Goal: Task Accomplishment & Management: Manage account settings

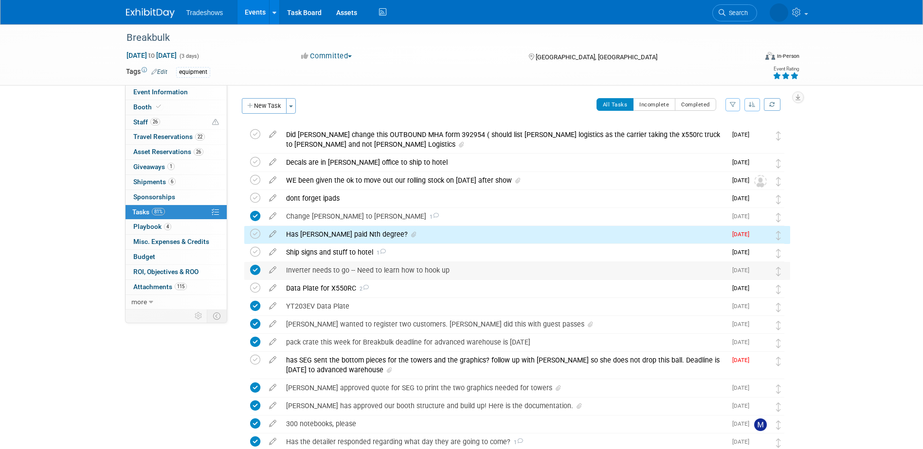
scroll to position [67, 0]
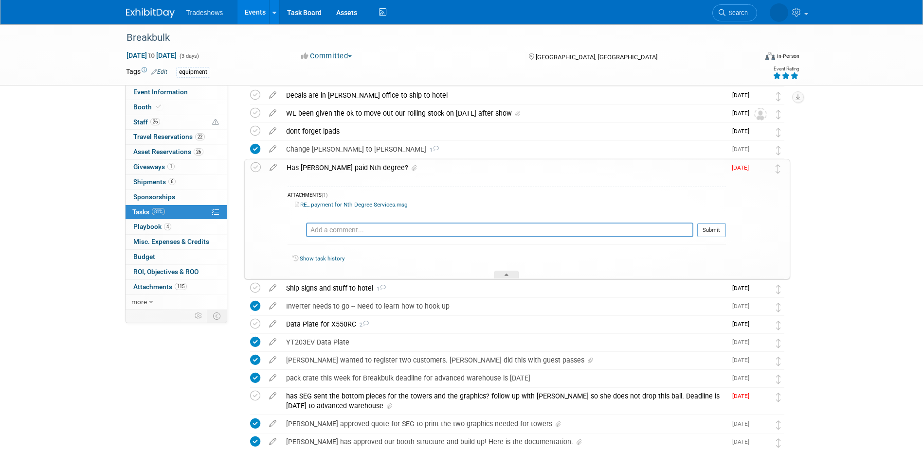
click at [345, 205] on link "RE_ payment for Nth Degree Services.msg" at bounding box center [351, 204] width 113 height 7
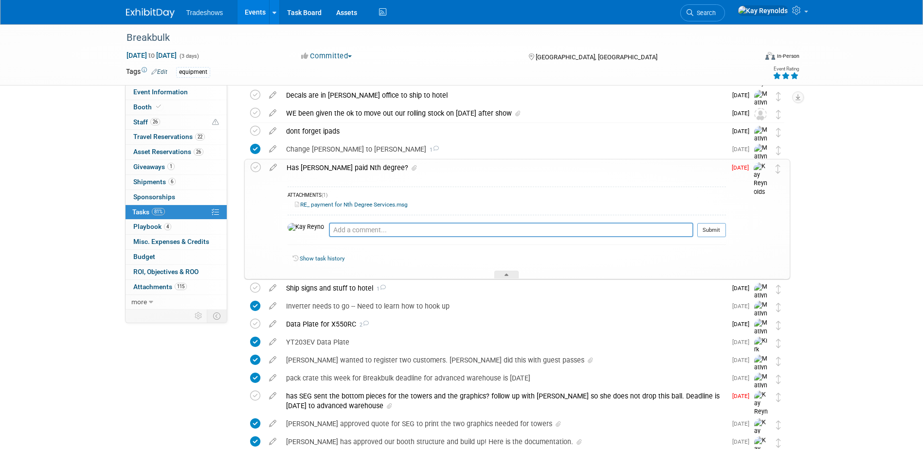
click at [337, 203] on link "RE_ payment for Nth Degree Services.msg" at bounding box center [351, 204] width 113 height 7
click at [333, 231] on textarea at bounding box center [511, 230] width 364 height 15
type textarea "Paid on ACH 45380 09 12 25"
click at [705, 231] on button "Submit" at bounding box center [711, 230] width 29 height 15
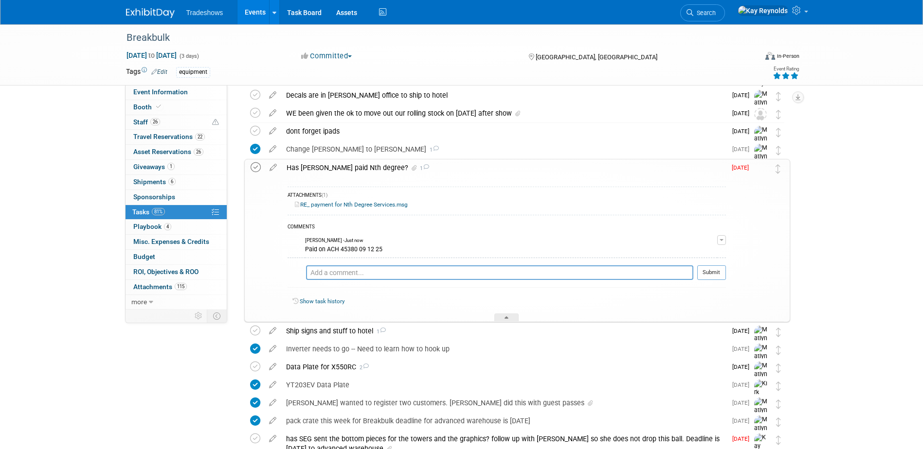
click at [257, 167] on icon at bounding box center [255, 167] width 10 height 10
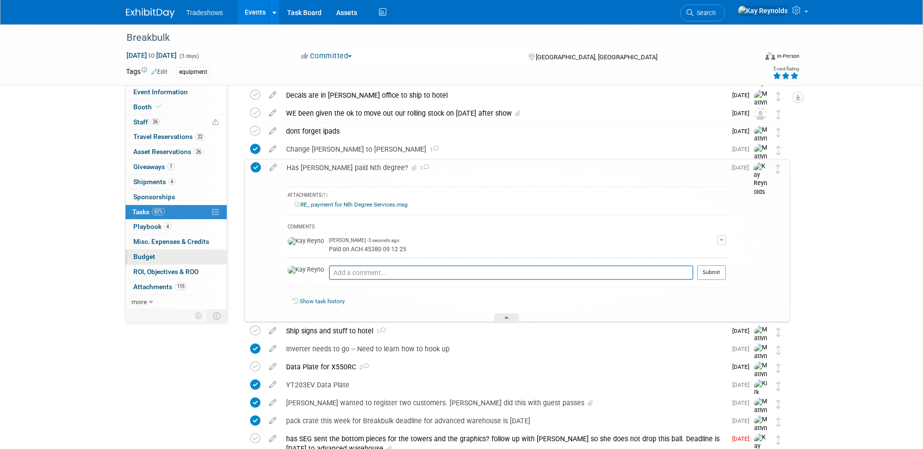
click at [179, 256] on link "Budget" at bounding box center [175, 257] width 101 height 15
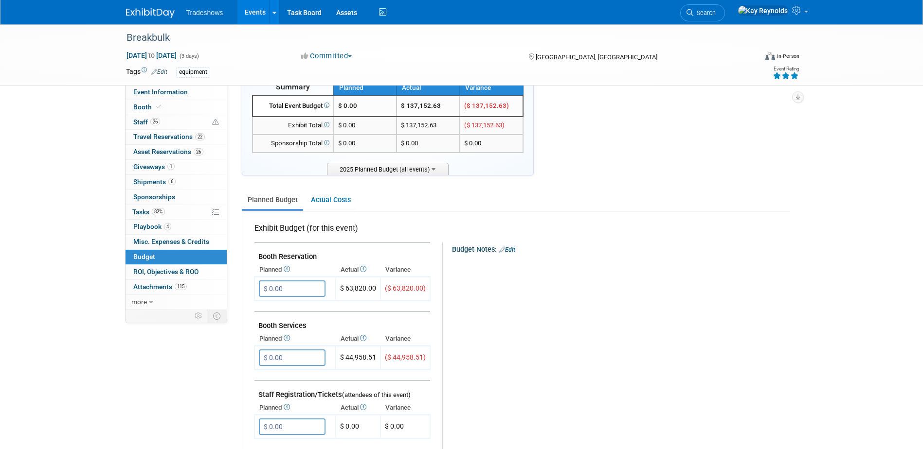
scroll to position [49, 0]
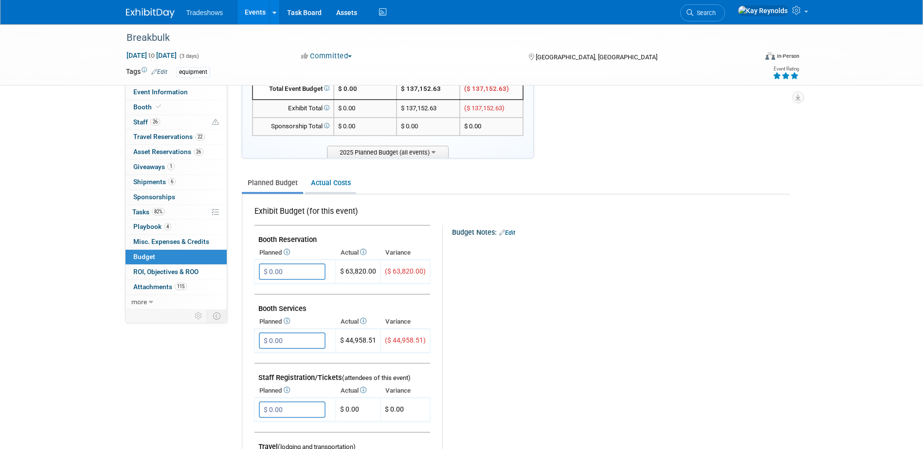
click at [316, 181] on link "Actual Costs" at bounding box center [330, 183] width 51 height 18
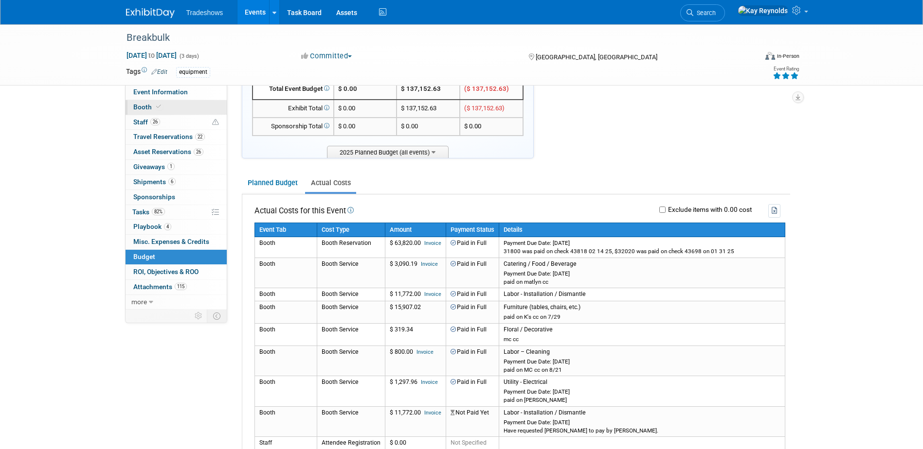
click at [177, 106] on link "Booth" at bounding box center [175, 107] width 101 height 15
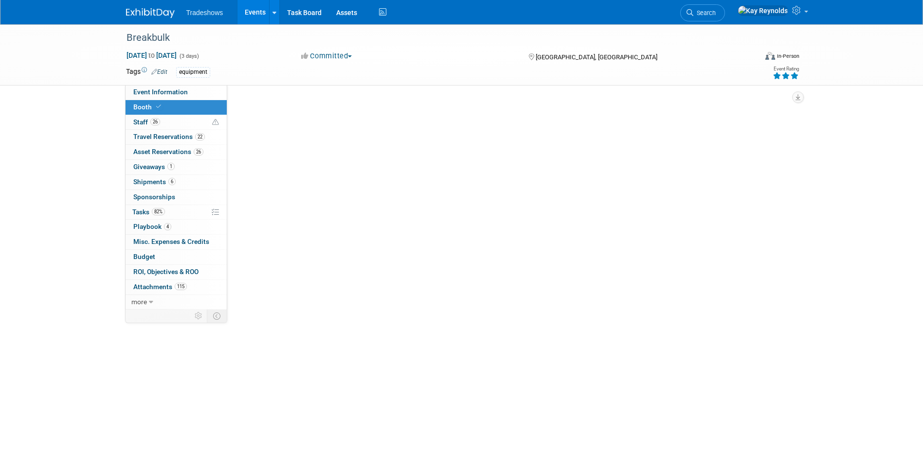
scroll to position [0, 0]
select select "Certificate of insurance not needed"
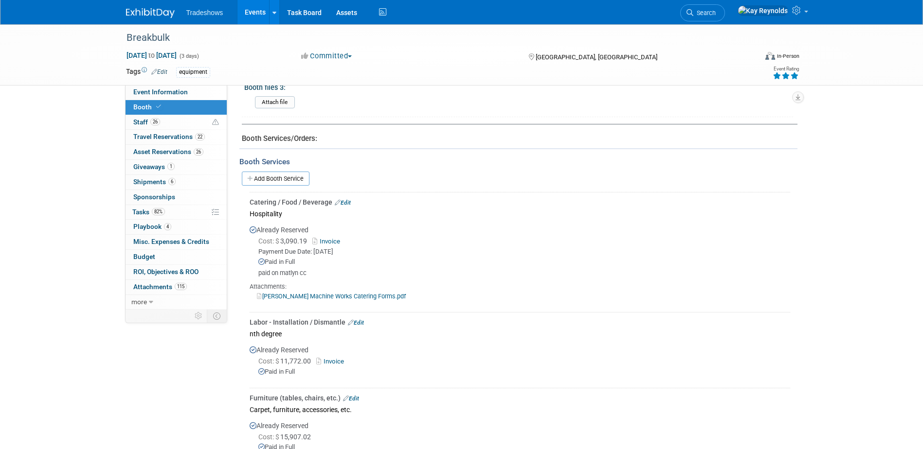
scroll to position [486, 0]
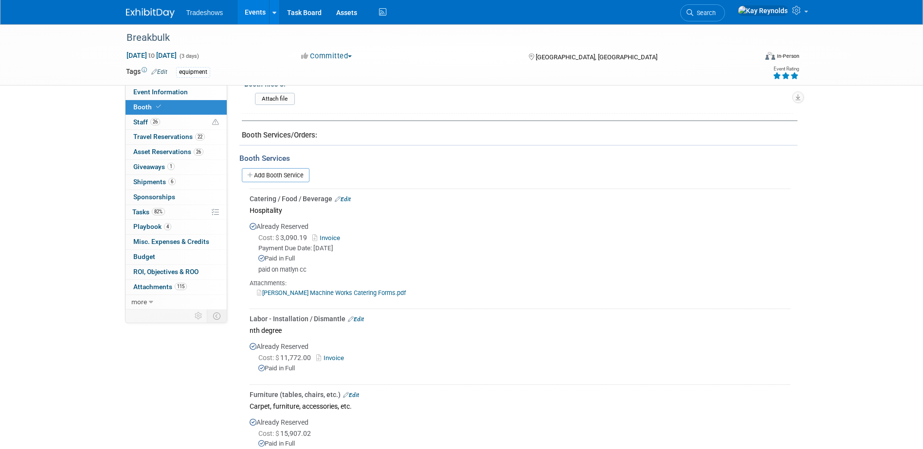
click at [357, 318] on link "Edit" at bounding box center [356, 319] width 16 height 7
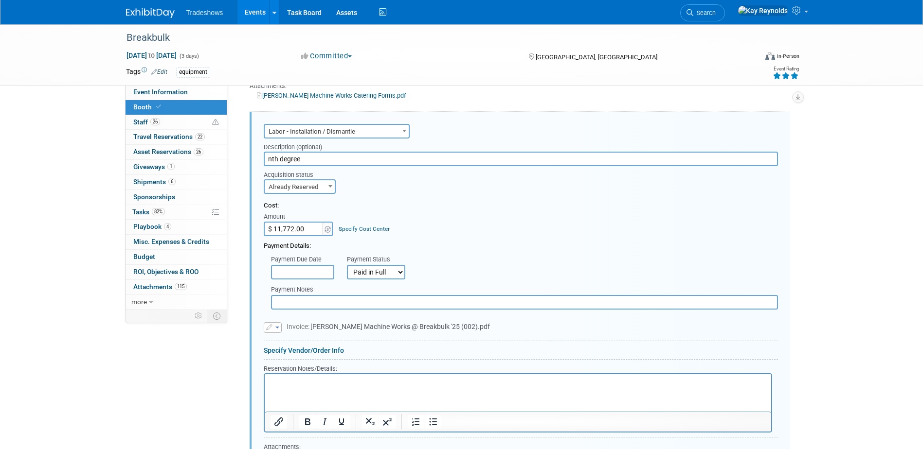
scroll to position [0, 0]
click at [286, 301] on input "text" at bounding box center [524, 302] width 507 height 15
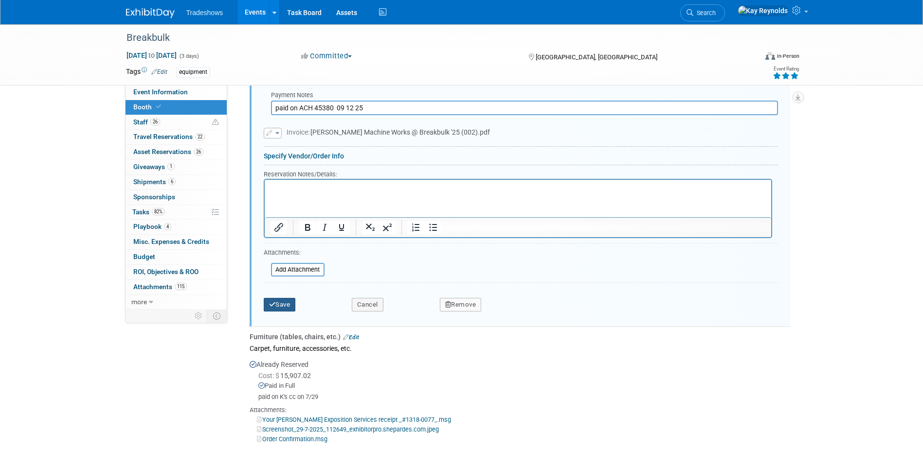
type input "paid on ACH 45380 09 12 25"
click at [279, 302] on button "Save" at bounding box center [280, 305] width 32 height 14
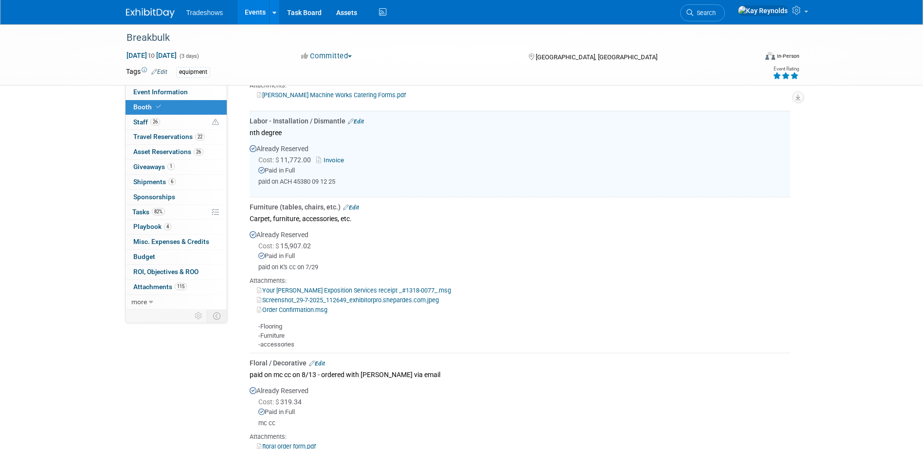
scroll to position [684, 0]
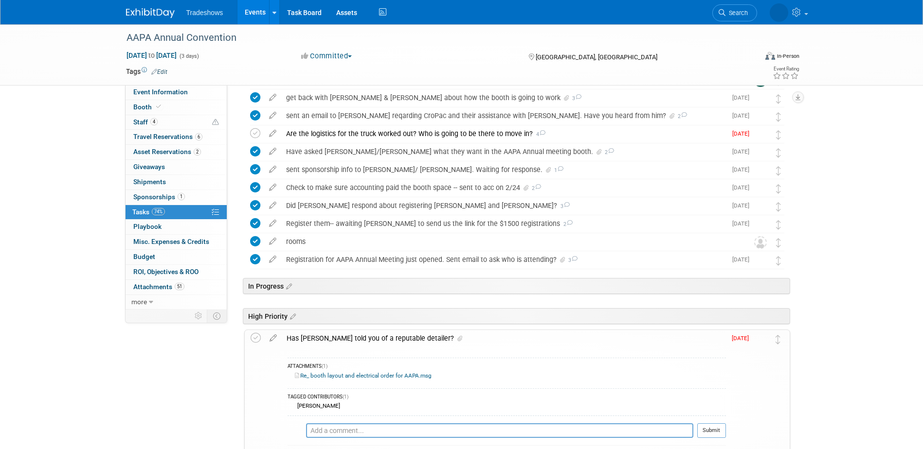
scroll to position [446, 0]
